Goal: Task Accomplishment & Management: Manage account settings

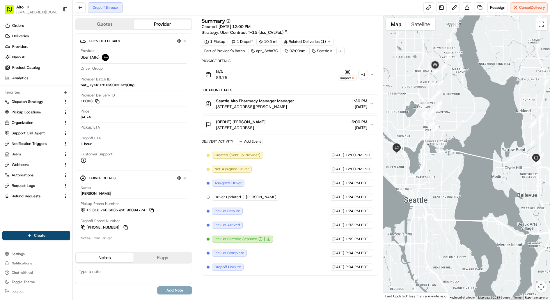
click at [262, 105] on span "2821 Northup Way, Suite 150, Bellevue, WA 98004, US" at bounding box center [255, 107] width 78 height 6
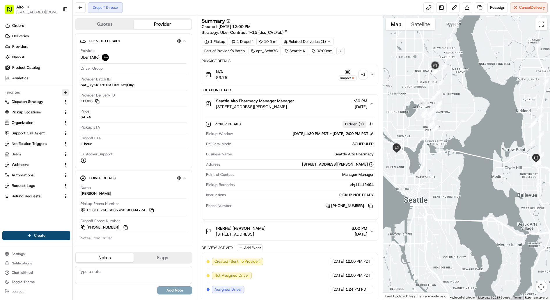
click at [68, 93] on icon "button" at bounding box center [65, 92] width 5 height 5
type input "reques"
click at [45, 188] on html "Alto kareem@usenash.com Toggle Sidebar Orders Deliveries Providers Nash AI Prod…" at bounding box center [275, 150] width 550 height 300
click at [36, 187] on link "Request Logs" at bounding box center [33, 185] width 56 height 5
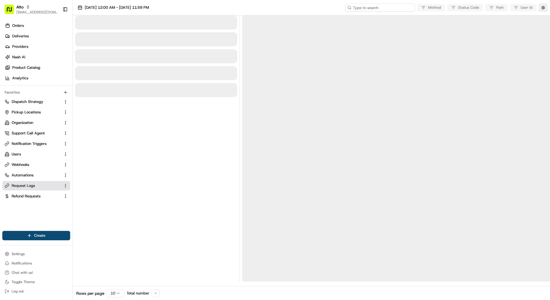
click at [398, 5] on input at bounding box center [380, 7] width 70 height 8
paste input "job_VfbZkzwZ3QuaNr9UsDzhHj"
type input "job_VfbZkzwZ3QuaNr9UsDzhHj"
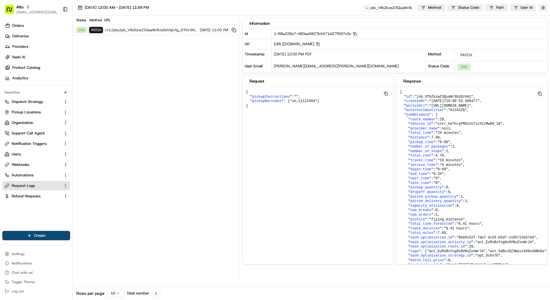
click at [545, 6] on button "button" at bounding box center [543, 7] width 9 height 8
click at [544, 16] on button "Display Only Provider Logs" at bounding box center [544, 18] width 5 height 5
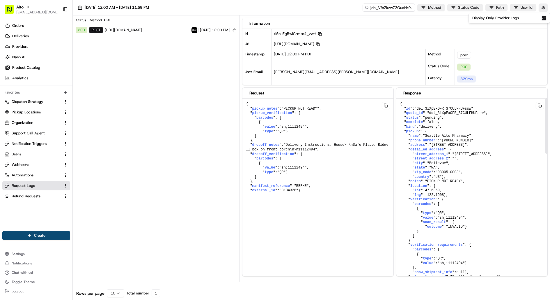
scroll to position [1, 0]
click at [152, 5] on button "[DATE] 12:00 AM - [DATE] 11:59 PM" at bounding box center [113, 7] width 77 height 8
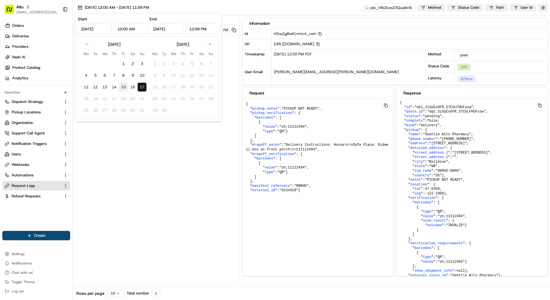
click at [126, 88] on button "15" at bounding box center [123, 86] width 9 height 9
type input "Aug 15, 2025"
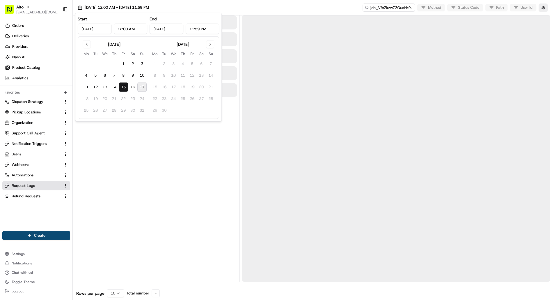
click at [141, 88] on button "17" at bounding box center [141, 86] width 9 height 9
type input "Aug 17, 2025"
click at [239, 11] on div "08/15/2025 12:00 AM - 08/17/2025 11:59 PM job_VfbZkzwZ3QuaNr9UsDzhHj Method Sta…" at bounding box center [311, 7] width 477 height 15
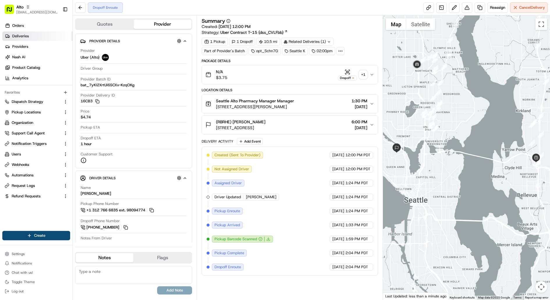
click at [43, 36] on link "Deliveries" at bounding box center [37, 35] width 70 height 9
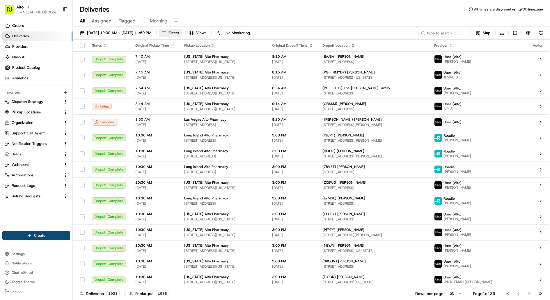
click at [179, 34] on span "Filters" at bounding box center [174, 32] width 10 height 5
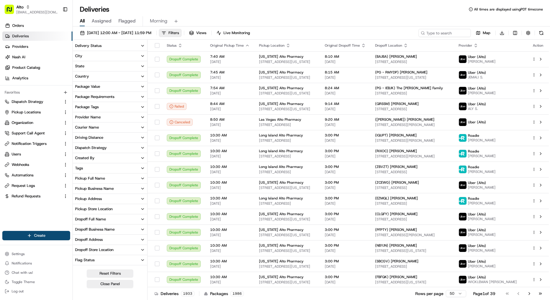
click at [114, 46] on button "Delivery Status" at bounding box center [110, 46] width 75 height 10
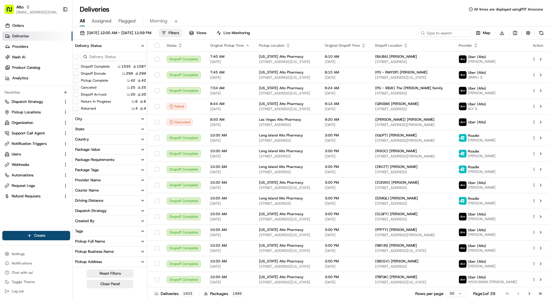
click at [121, 158] on button "Package Requirements" at bounding box center [110, 160] width 75 height 10
click at [112, 181] on button "Provider Name" at bounding box center [110, 180] width 75 height 10
click at [90, 201] on label "Uber (Alto)" at bounding box center [90, 200] width 18 height 5
click at [79, 201] on \(Alto\) "Uber (Alto)" at bounding box center [76, 200] width 5 height 5
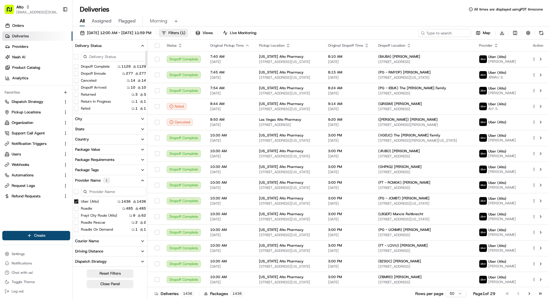
type \(Alto\) "on"
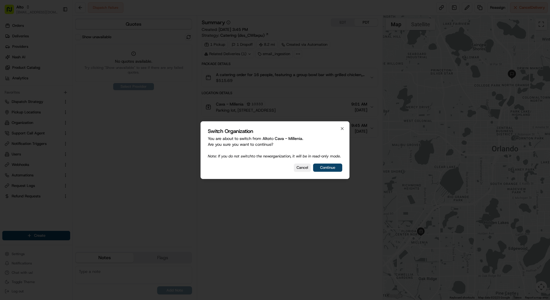
click at [335, 169] on button "Continue" at bounding box center [327, 167] width 29 height 8
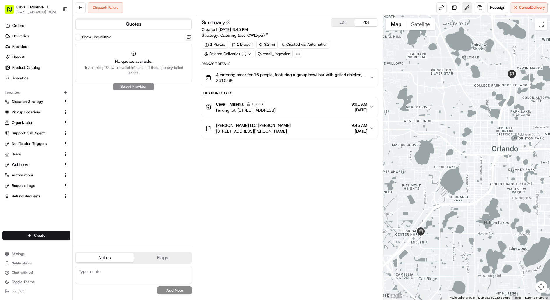
click at [469, 6] on button at bounding box center [467, 7] width 10 height 10
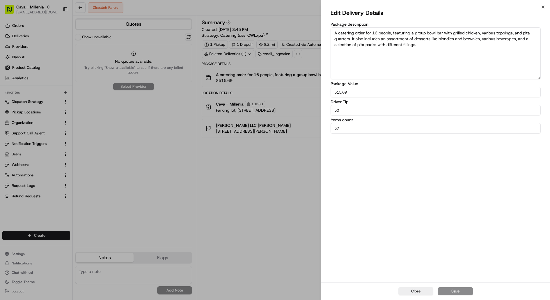
drag, startPoint x: 377, startPoint y: 131, endPoint x: 303, endPoint y: 129, distance: 74.0
click at [303, 129] on body "Cava - Millenia kareem@usenash.com Toggle Sidebar Orders Deliveries Providers N…" at bounding box center [275, 150] width 550 height 300
type input "57"
click at [427, 52] on textarea "A catering order for 16 people, featuring a group bowl bar with grilled chicken…" at bounding box center [436, 53] width 210 height 52
type textarea "A catering order for 16 people, featuring a group bowl bar with grilled chicken…"
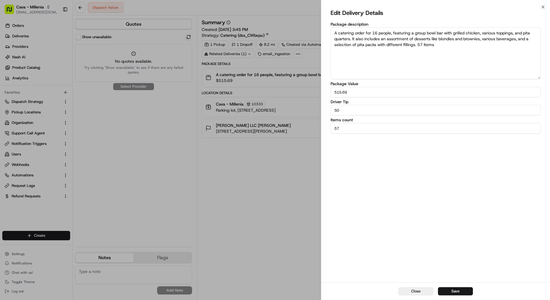
drag, startPoint x: 385, startPoint y: 129, endPoint x: 317, endPoint y: 129, distance: 68.1
click at [317, 129] on body "Cava - Millenia kareem@usenash.com Toggle Sidebar Orders Deliveries Providers N…" at bounding box center [275, 150] width 550 height 300
type input "1"
click at [461, 292] on button "Save" at bounding box center [455, 291] width 35 height 8
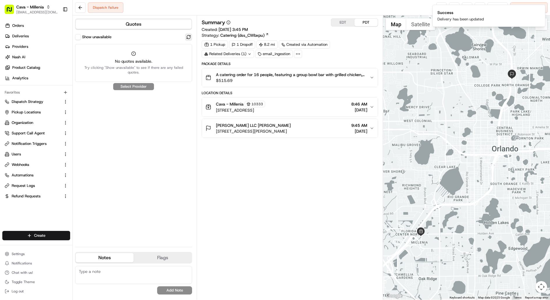
click at [187, 40] on button at bounding box center [188, 36] width 7 height 7
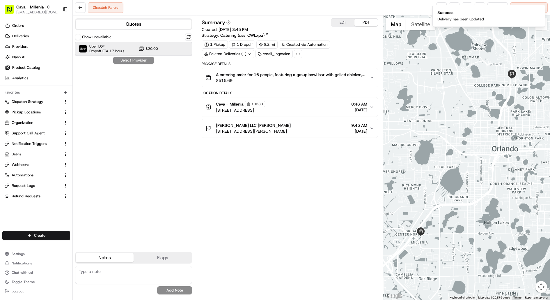
click at [114, 50] on span "Dropoff ETA 17 hours" at bounding box center [106, 51] width 35 height 5
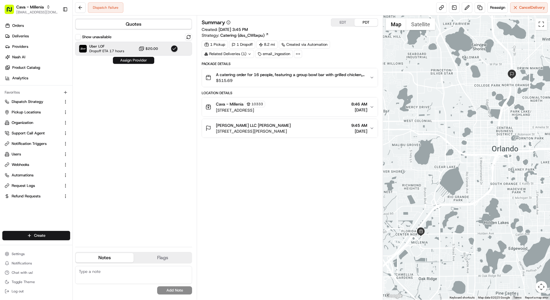
click at [131, 59] on button "Assign Provider" at bounding box center [133, 60] width 41 height 7
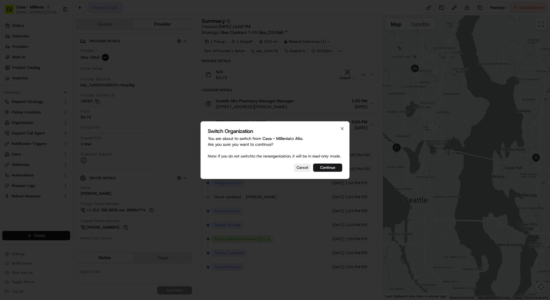
click at [340, 122] on div "Switch Organization You are about to switch from [GEOGRAPHIC_DATA] to [GEOGRAPH…" at bounding box center [275, 150] width 149 height 58
click at [336, 171] on button "Continue" at bounding box center [327, 167] width 29 height 8
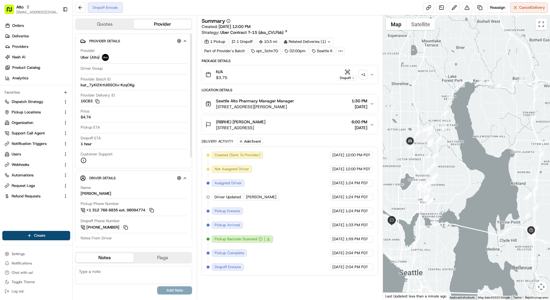
click at [116, 86] on span "bat_7yKI2XrtUi6SCXx-KzqOKg" at bounding box center [108, 84] width 54 height 5
click at [93, 91] on div "del_3iXpExOFR_S7CULFHUFssw 16CB3 del_3iXpExOFR_S7CULFHUFssw 16CB3" at bounding box center [90, 92] width 77 height 9
copy div "del_3iXpExOFR_S7CULFHUFssw"
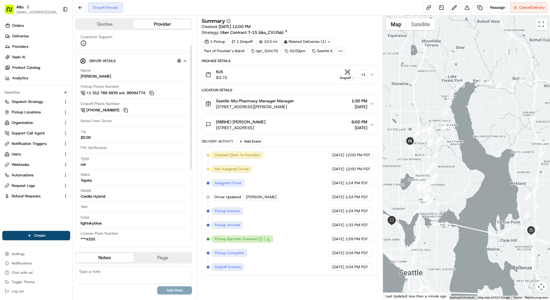
scroll to position [143, 0]
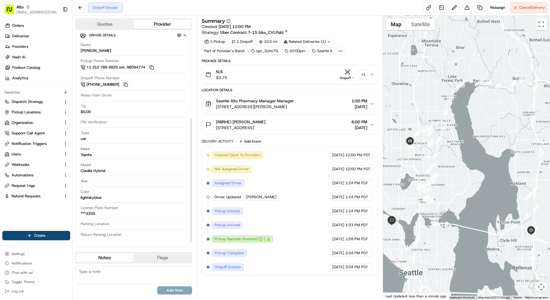
click at [95, 209] on div "License Plate Number ***4335" at bounding box center [134, 210] width 106 height 11
click at [353, 74] on div "Dropoff" at bounding box center [347, 74] width 19 height 11
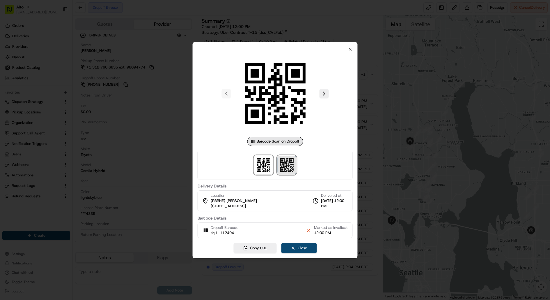
click at [288, 173] on img at bounding box center [286, 164] width 19 height 19
click at [270, 171] on img at bounding box center [263, 164] width 19 height 19
click at [307, 244] on button "Close" at bounding box center [299, 248] width 36 height 10
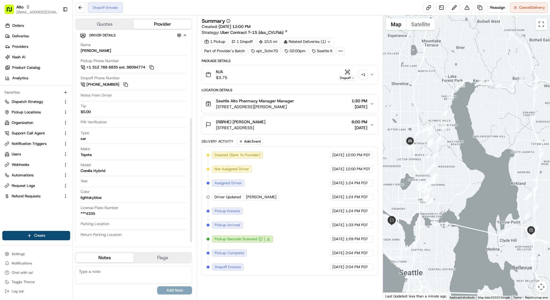
scroll to position [0, 0]
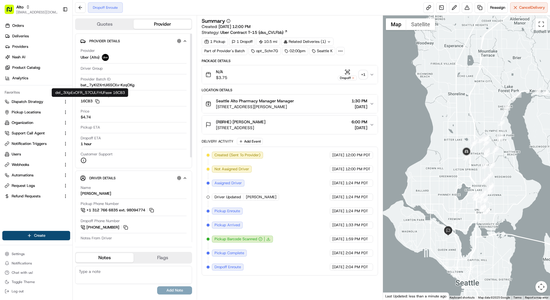
click at [91, 92] on div "del_3iXpExOFR_S7CULFHUFssw 16CB3 del_3iXpExOFR_S7CULFHUFssw 16CB3" at bounding box center [90, 92] width 77 height 9
copy div "del_3iXpExOFR_S7CULFHUFssw"
